Goal: Task Accomplishment & Management: Complete application form

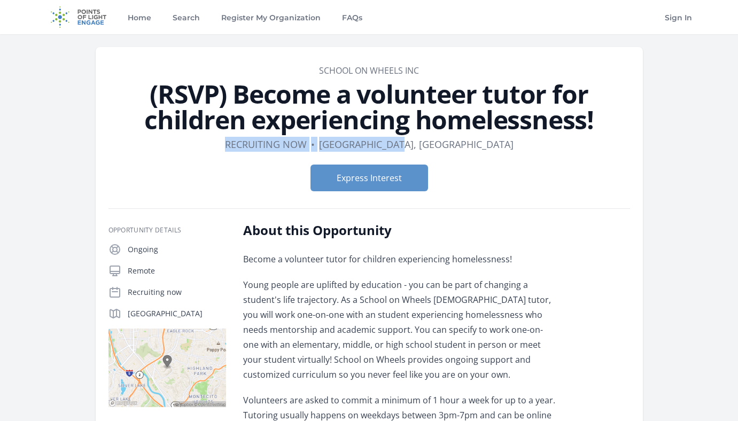
drag, startPoint x: 460, startPoint y: 147, endPoint x: 283, endPoint y: 143, distance: 177.9
click at [283, 143] on dl "Duration Recruiting now • Location [GEOGRAPHIC_DATA], [GEOGRAPHIC_DATA]" at bounding box center [368, 144] width 521 height 15
click at [283, 143] on dd "Recruiting now" at bounding box center [266, 144] width 82 height 15
drag, startPoint x: 280, startPoint y: 143, endPoint x: 458, endPoint y: 141, distance: 177.9
click at [458, 141] on dl "Duration Recruiting now • Location [GEOGRAPHIC_DATA], [GEOGRAPHIC_DATA]" at bounding box center [368, 144] width 521 height 15
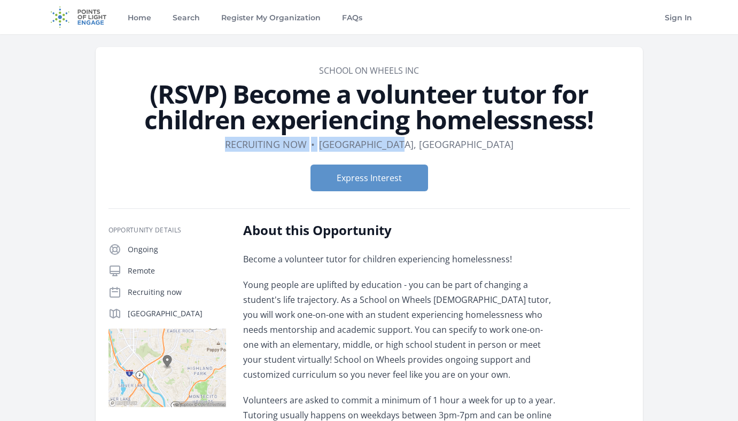
click at [457, 142] on dl "Duration Recruiting now • Location [GEOGRAPHIC_DATA], [GEOGRAPHIC_DATA]" at bounding box center [368, 144] width 521 height 15
drag, startPoint x: 457, startPoint y: 142, endPoint x: 279, endPoint y: 141, distance: 177.3
click at [279, 141] on dl "Duration Recruiting now • Location [GEOGRAPHIC_DATA], [GEOGRAPHIC_DATA]" at bounding box center [368, 144] width 521 height 15
drag, startPoint x: 280, startPoint y: 141, endPoint x: 460, endPoint y: 147, distance: 180.1
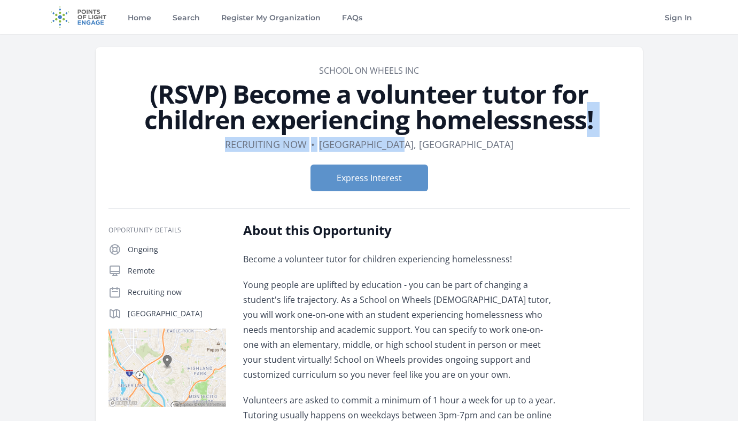
click at [460, 147] on dl "Duration Recruiting now • Location [GEOGRAPHIC_DATA], [GEOGRAPHIC_DATA]" at bounding box center [368, 144] width 521 height 15
click at [458, 140] on dl "Duration Recruiting now • Location [GEOGRAPHIC_DATA], [GEOGRAPHIC_DATA]" at bounding box center [368, 144] width 521 height 15
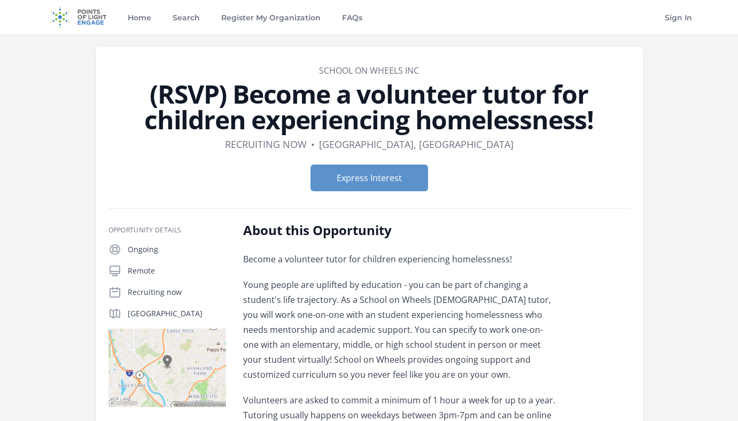
click at [403, 193] on div "Express Interest" at bounding box center [368, 178] width 521 height 44
click at [403, 176] on button "Express Interest" at bounding box center [369, 178] width 118 height 27
